Goal: Transaction & Acquisition: Purchase product/service

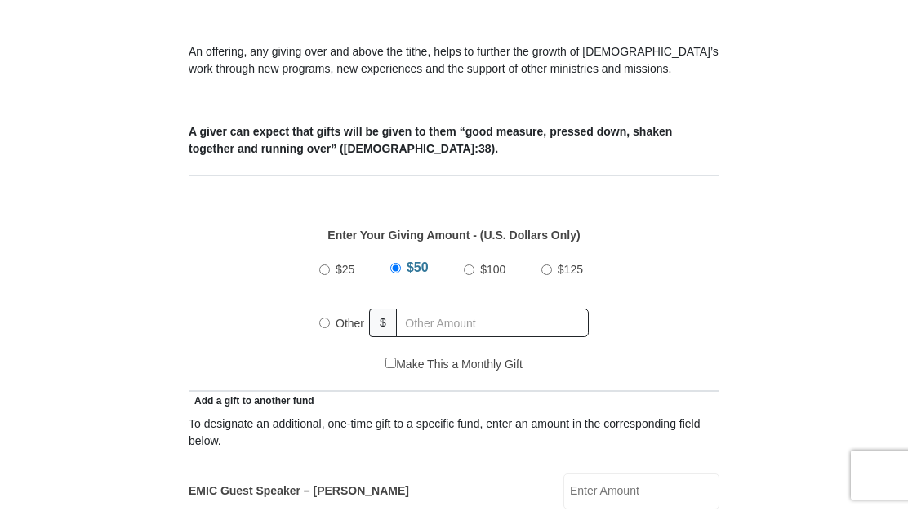
scroll to position [550, 0]
click at [327, 325] on input "Other" at bounding box center [324, 322] width 11 height 11
radio input "true"
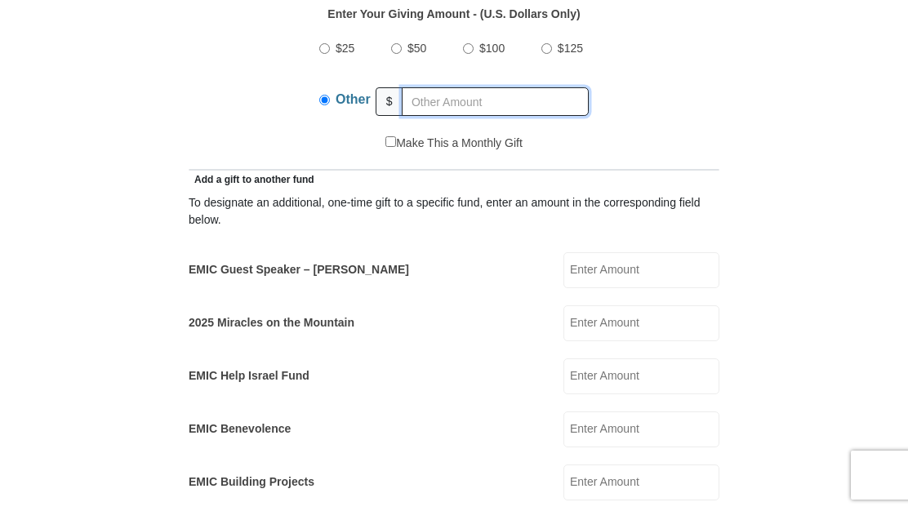
scroll to position [771, 0]
click at [623, 270] on input "EMIC Guest Speaker – [PERSON_NAME]" at bounding box center [642, 270] width 156 height 36
type input "100.00"
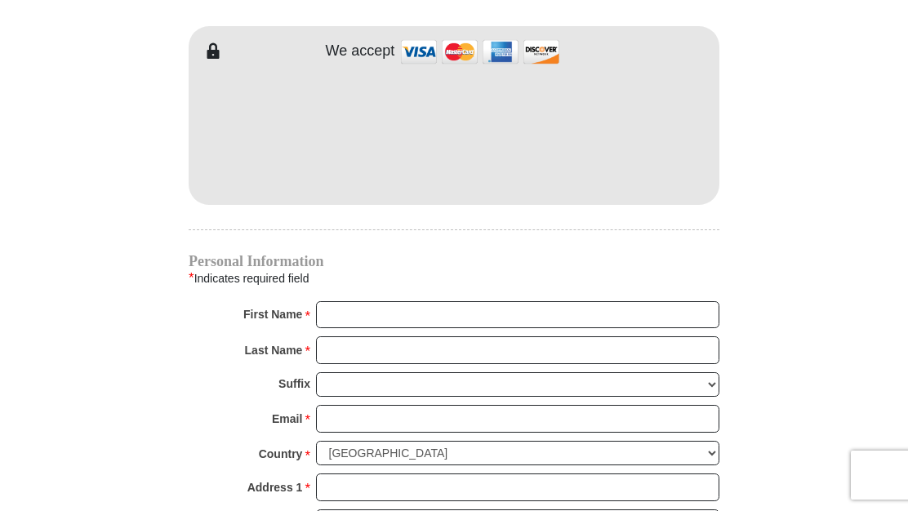
scroll to position [1505, 0]
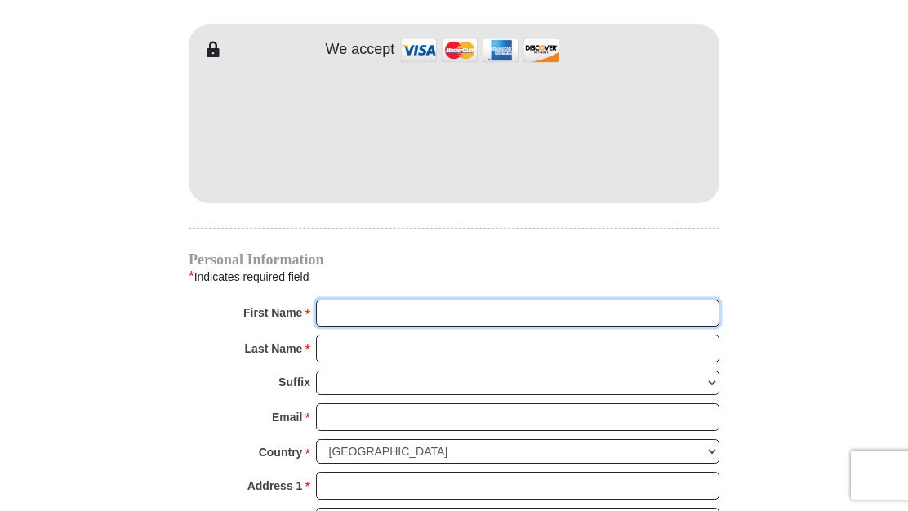
click at [364, 309] on input "First Name *" at bounding box center [517, 314] width 403 height 28
type input "[PERSON_NAME] and [PERSON_NAME]"
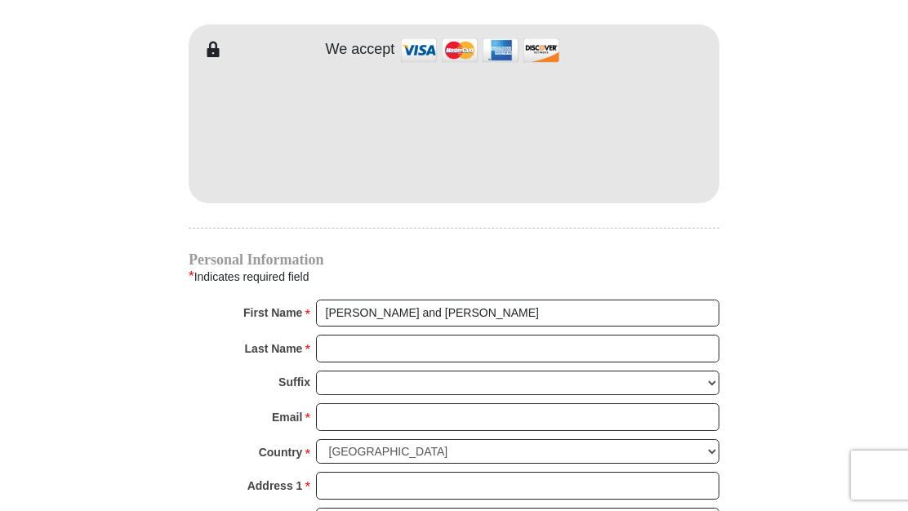
type input "160.00"
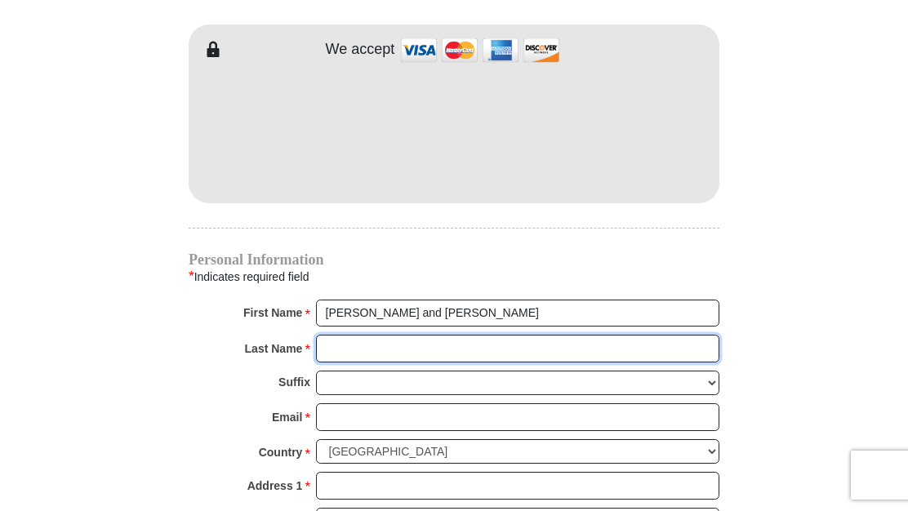
type input "[PERSON_NAME]"
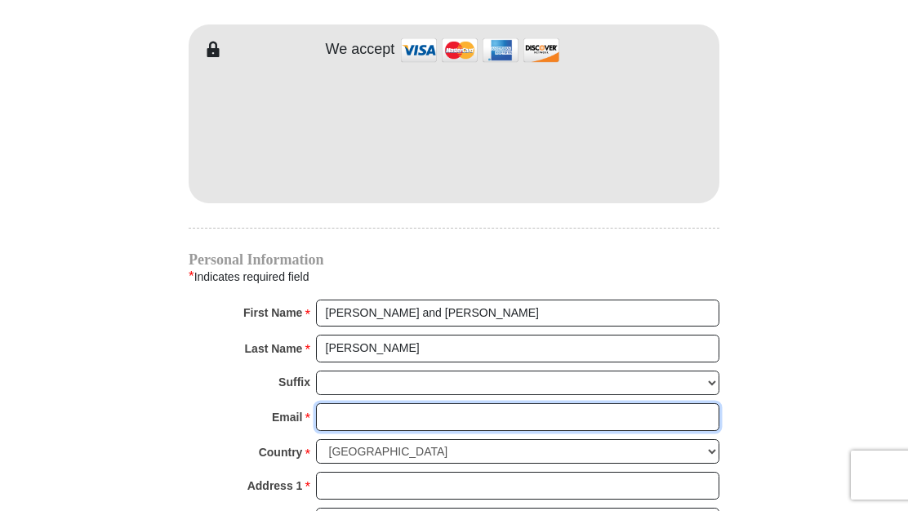
type input "[EMAIL_ADDRESS][DOMAIN_NAME]"
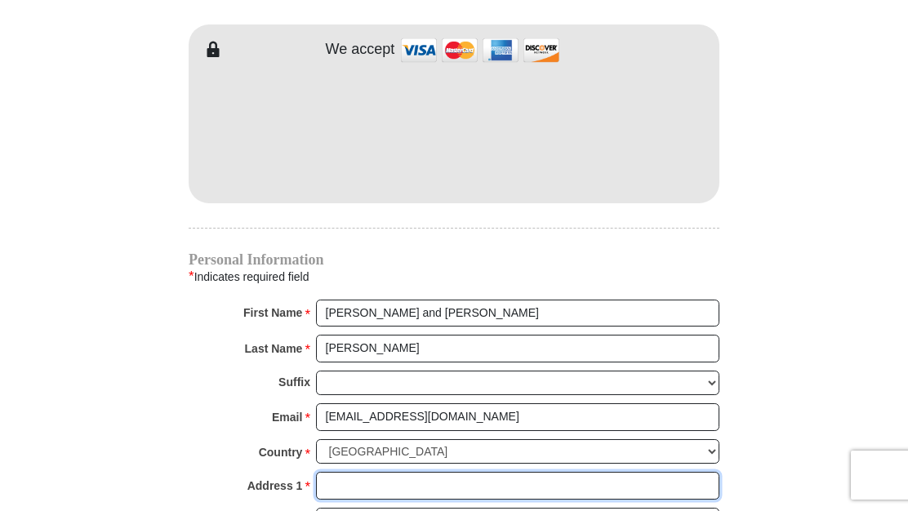
type input "584 [GEOGRAPHIC_DATA]"
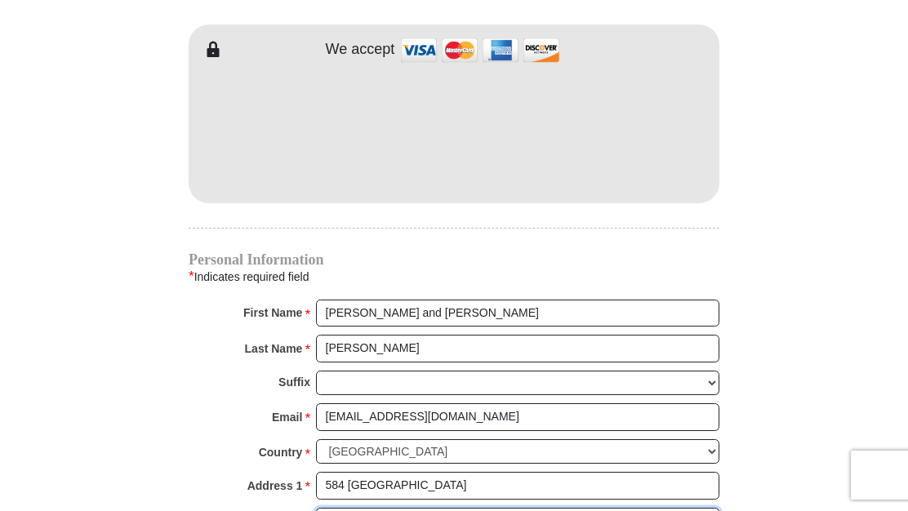
type input "584 [GEOGRAPHIC_DATA]"
type input "Carthage"
type input "28327"
type input "9106391941"
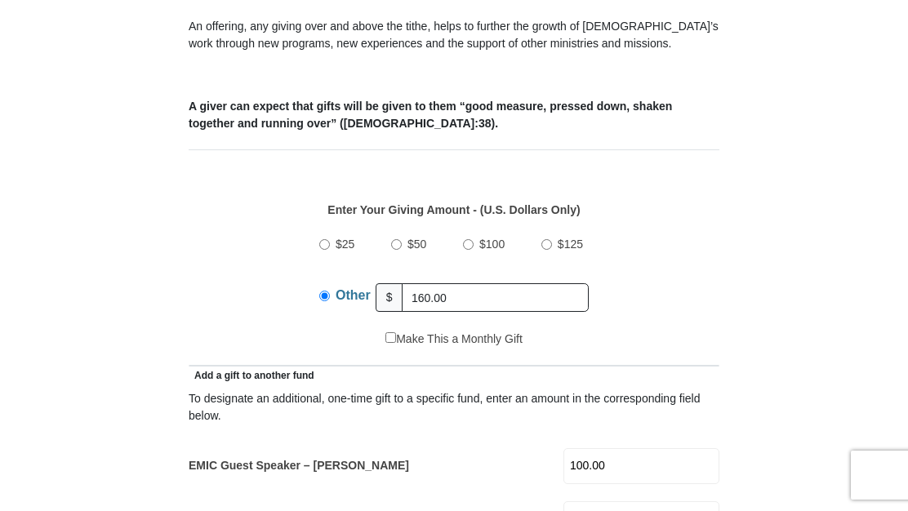
scroll to position [573, 0]
click at [461, 306] on input "160.00" at bounding box center [495, 298] width 187 height 29
type input "1"
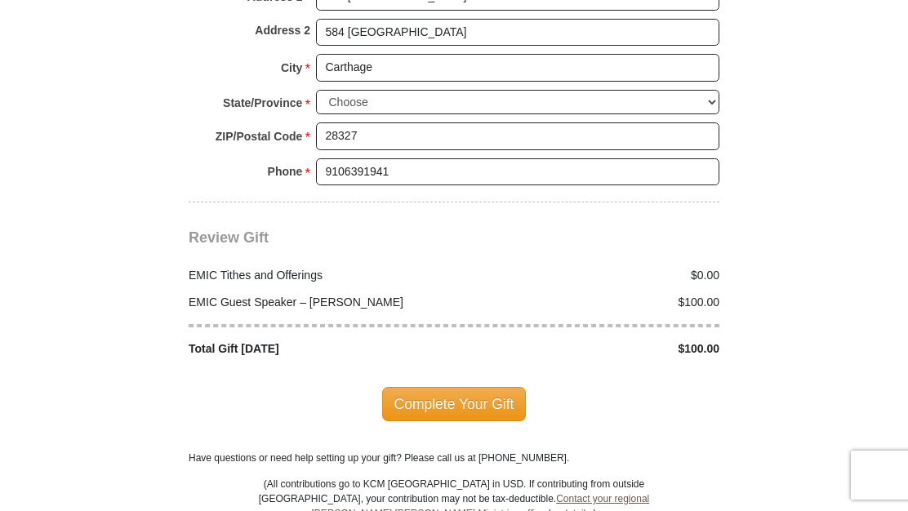
scroll to position [1999, 0]
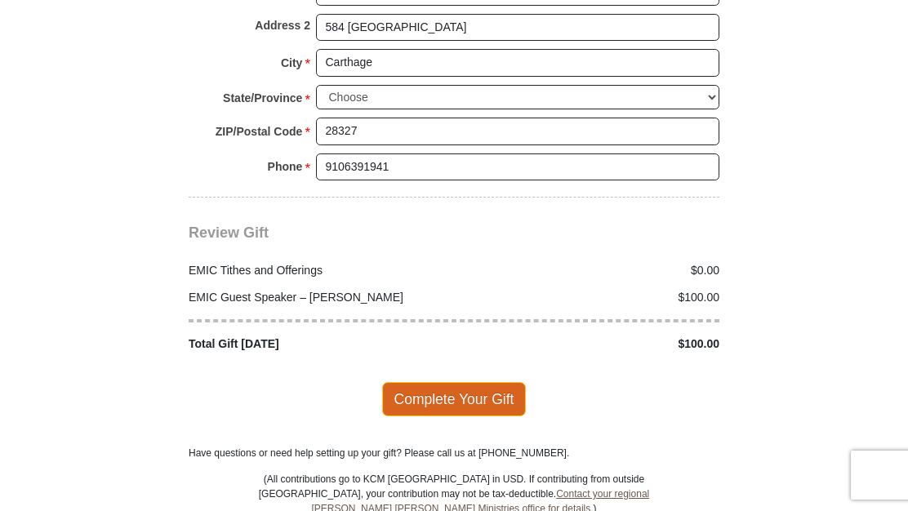
click at [488, 405] on span "Complete Your Gift" at bounding box center [454, 399] width 145 height 34
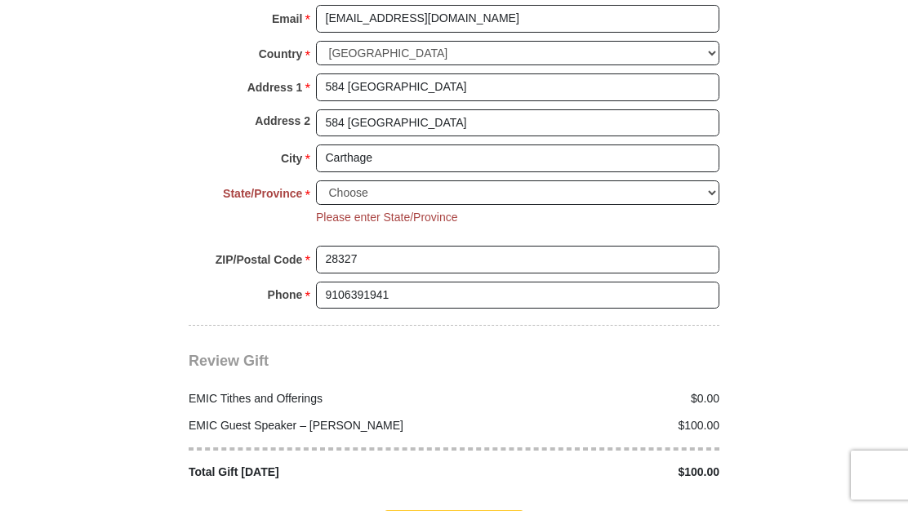
scroll to position [1902, 0]
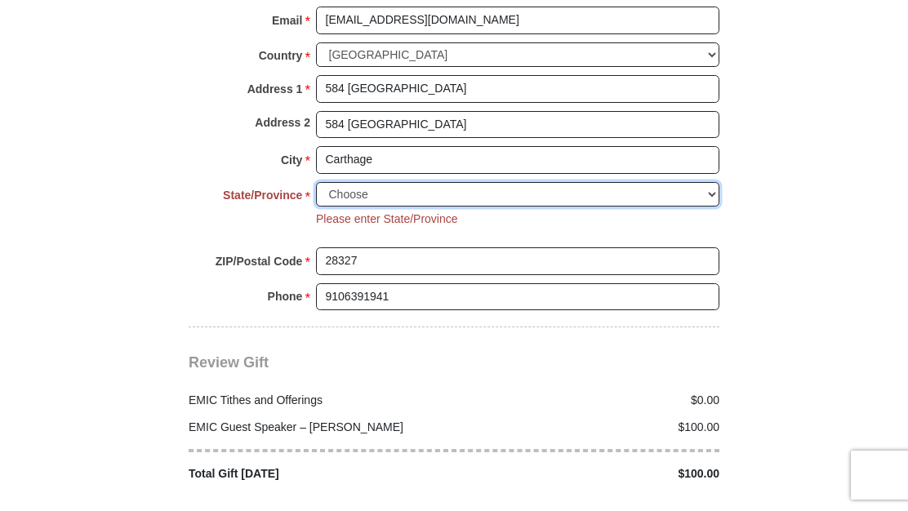
click at [393, 192] on select "Choose [US_STATE] [US_STATE] [US_STATE] [US_STATE] [US_STATE] Armed Forces Amer…" at bounding box center [517, 194] width 403 height 25
select select "NC"
click at [316, 182] on select "Choose [US_STATE] [US_STATE] [US_STATE] [US_STATE] [US_STATE] Armed Forces Amer…" at bounding box center [517, 194] width 403 height 25
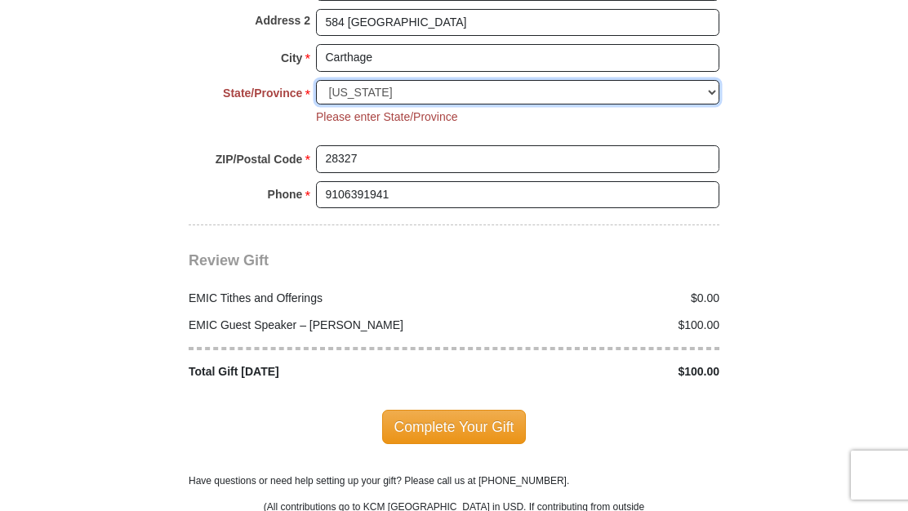
scroll to position [2052, 0]
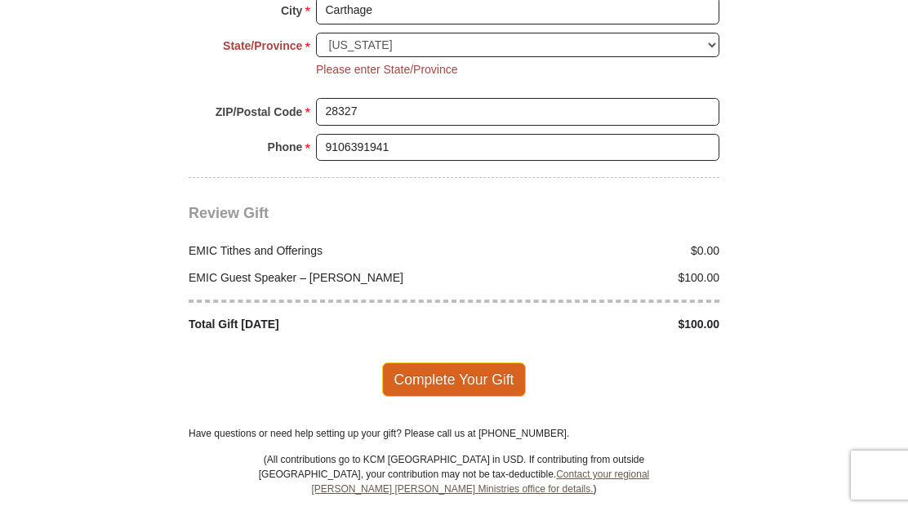
click at [479, 369] on span "Complete Your Gift" at bounding box center [454, 380] width 145 height 34
